Goal: Complete application form: Complete application form

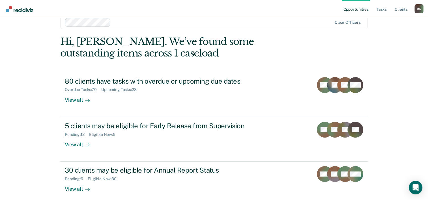
scroll to position [17, 0]
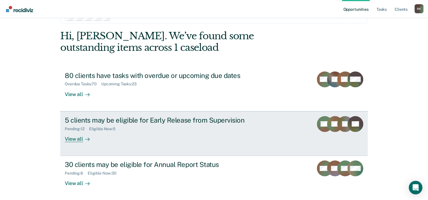
click at [170, 122] on div "5 clients may be eligible for Early Release from Supervision" at bounding box center [164, 120] width 199 height 8
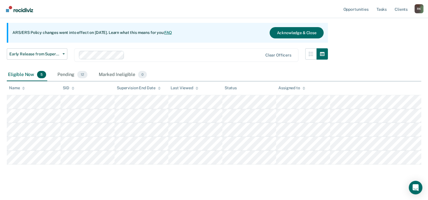
scroll to position [52, 0]
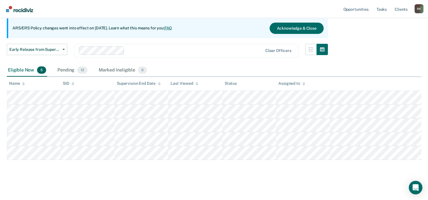
click at [70, 8] on nav "Opportunities Tasks Client s [PERSON_NAME] [PERSON_NAME] Profile How it works L…" at bounding box center [214, 9] width 428 height 18
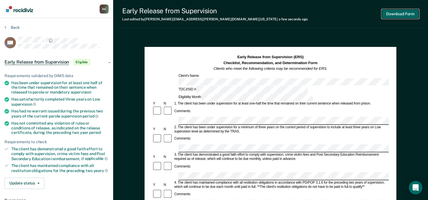
click at [395, 14] on button "Download Form" at bounding box center [400, 13] width 37 height 9
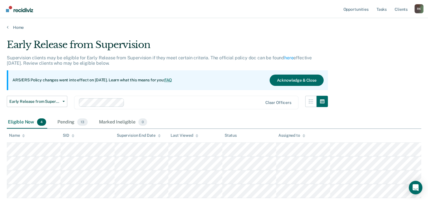
scroll to position [38, 0]
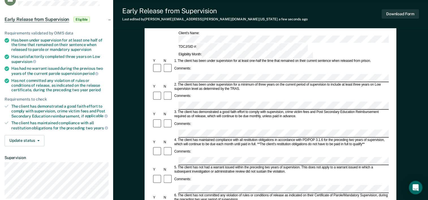
scroll to position [57, 0]
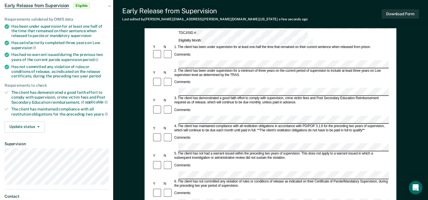
click at [203, 160] on div "Comments:" at bounding box center [270, 165] width 236 height 11
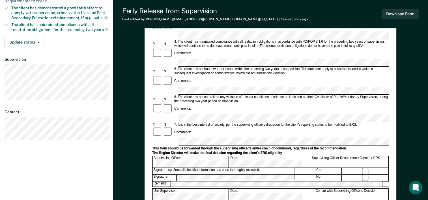
scroll to position [141, 0]
click at [403, 13] on button "Download Form" at bounding box center [400, 13] width 37 height 9
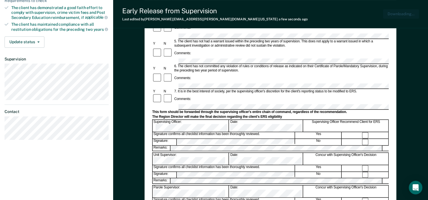
scroll to position [0, 0]
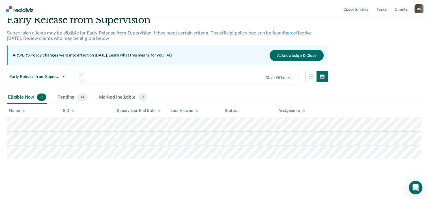
scroll to position [24, 0]
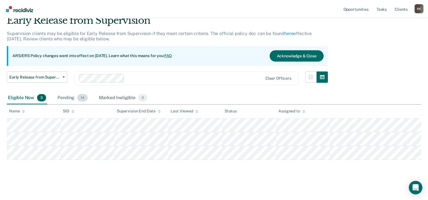
click at [67, 93] on div "Pending 14" at bounding box center [72, 98] width 33 height 12
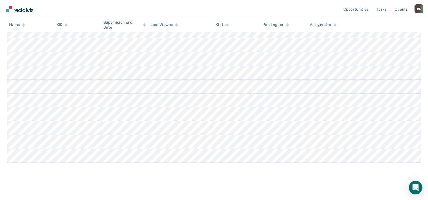
scroll to position [176, 0]
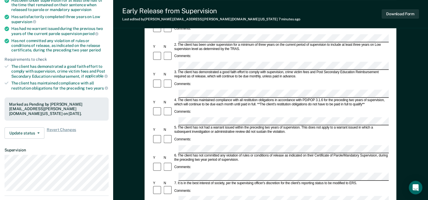
scroll to position [85, 0]
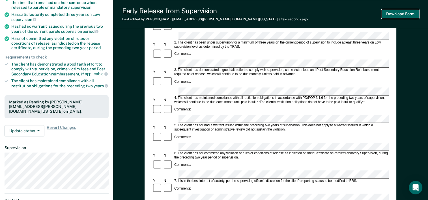
click at [403, 15] on button "Download Form" at bounding box center [400, 13] width 37 height 9
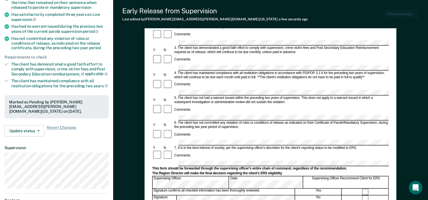
scroll to position [0, 0]
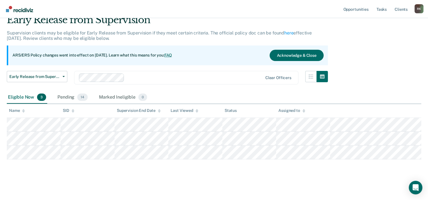
scroll to position [24, 0]
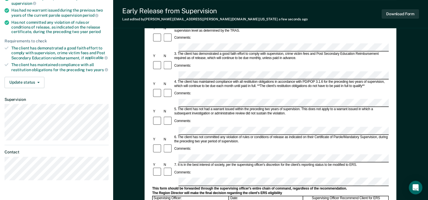
scroll to position [49, 0]
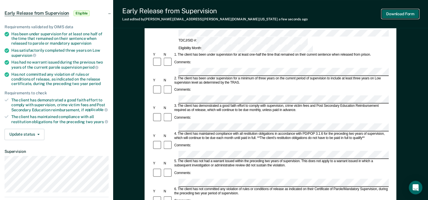
click at [397, 15] on button "Download Form" at bounding box center [400, 13] width 37 height 9
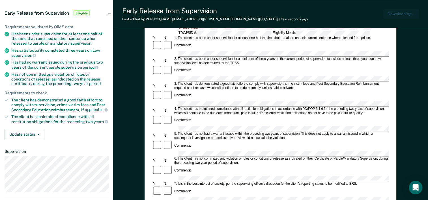
scroll to position [0, 0]
